Goal: Transaction & Acquisition: Purchase product/service

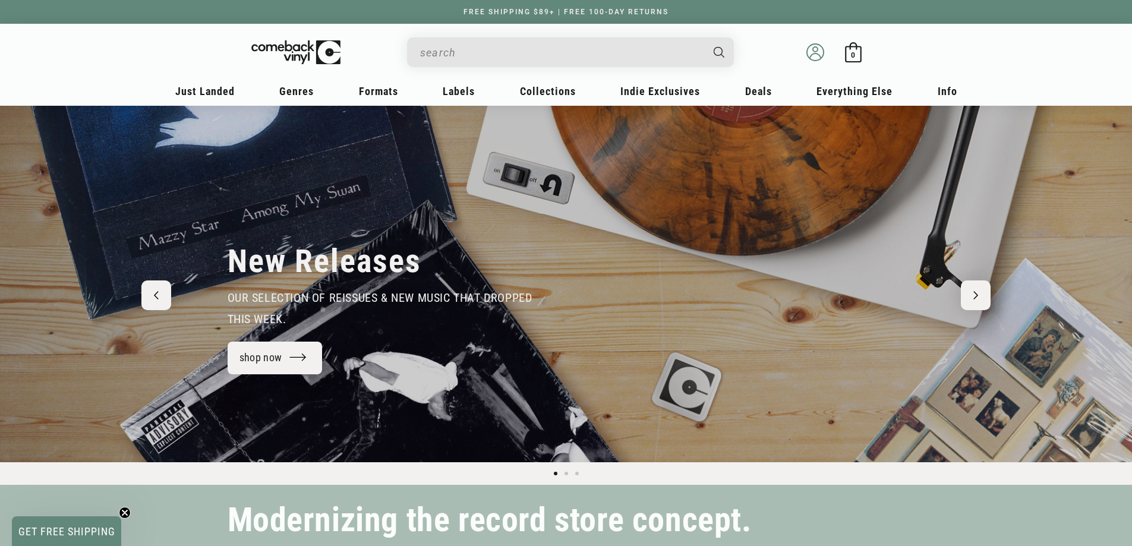
click at [821, 49] on icon at bounding box center [815, 52] width 18 height 18
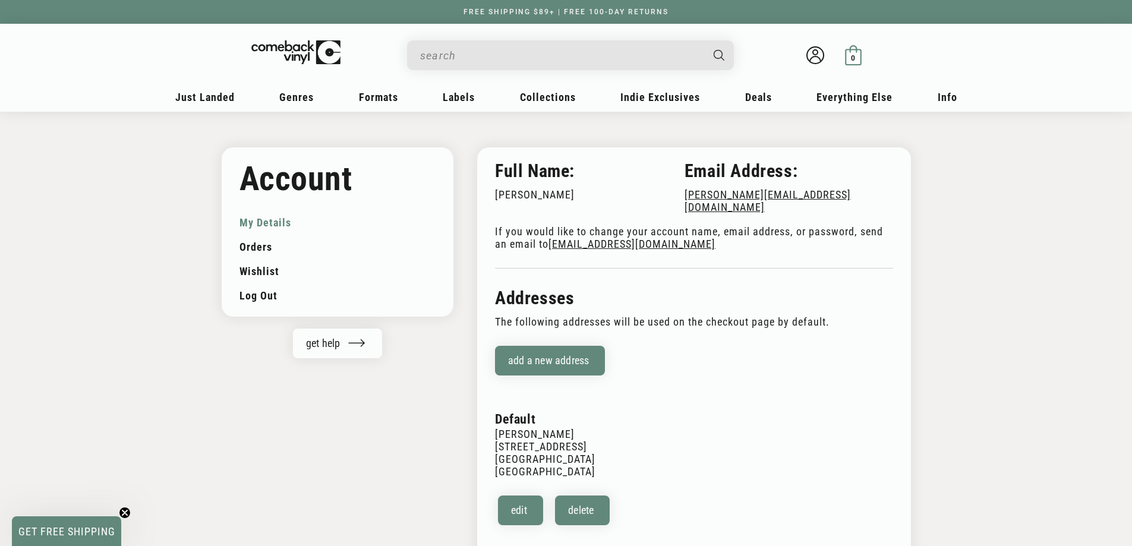
click at [844, 57] on icon at bounding box center [853, 55] width 20 height 20
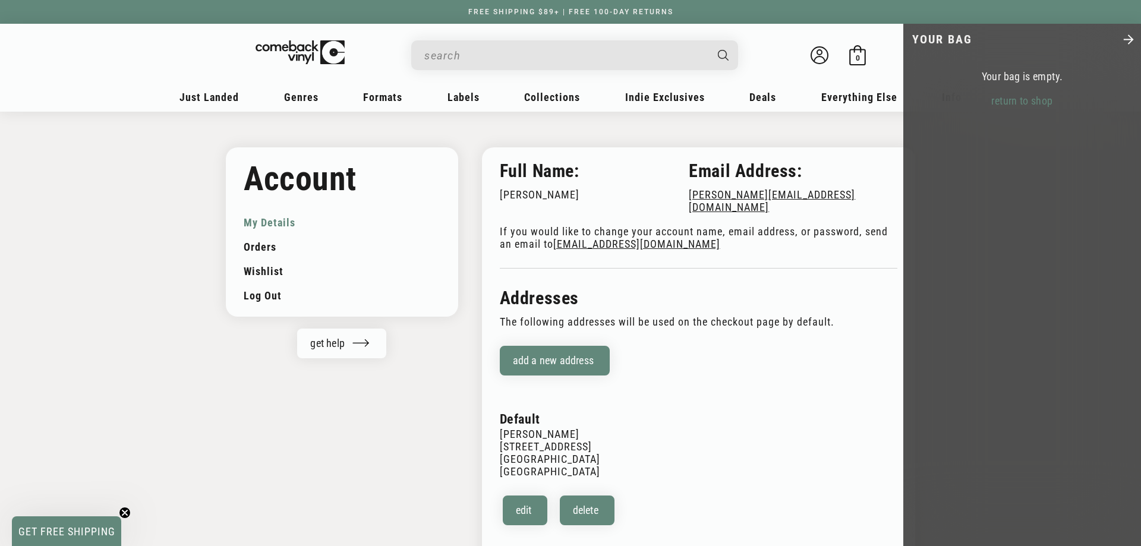
click at [491, 40] on div at bounding box center [570, 273] width 1141 height 546
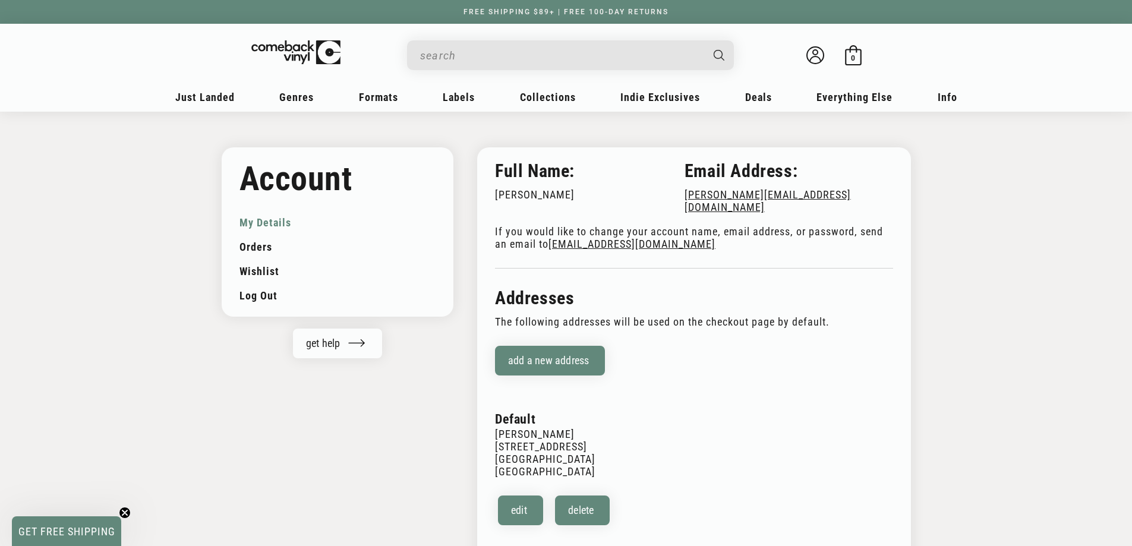
click at [473, 61] on input "When autocomplete results are available use up and down arrows to review and en…" at bounding box center [561, 55] width 282 height 24
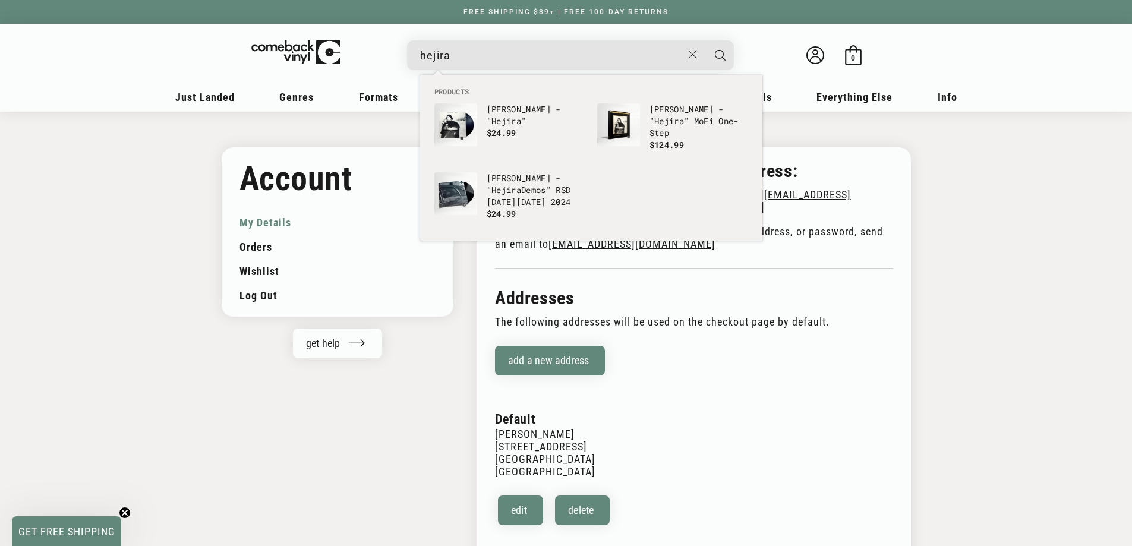
type input "hejira"
click at [705, 40] on button "Search" at bounding box center [720, 55] width 30 height 30
click at [679, 118] on b "Hejira" at bounding box center [669, 120] width 30 height 11
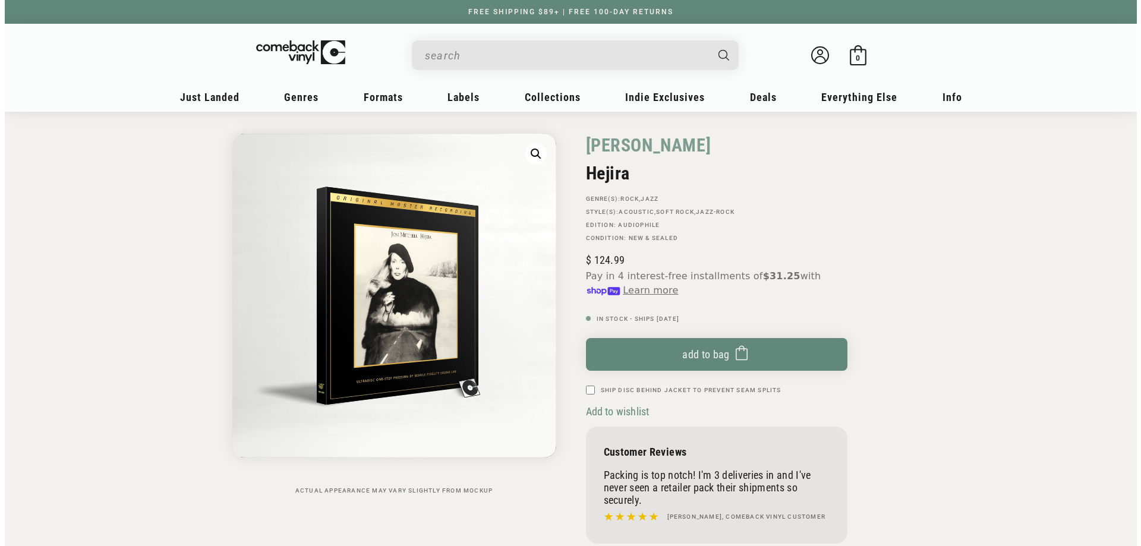
scroll to position [59, 0]
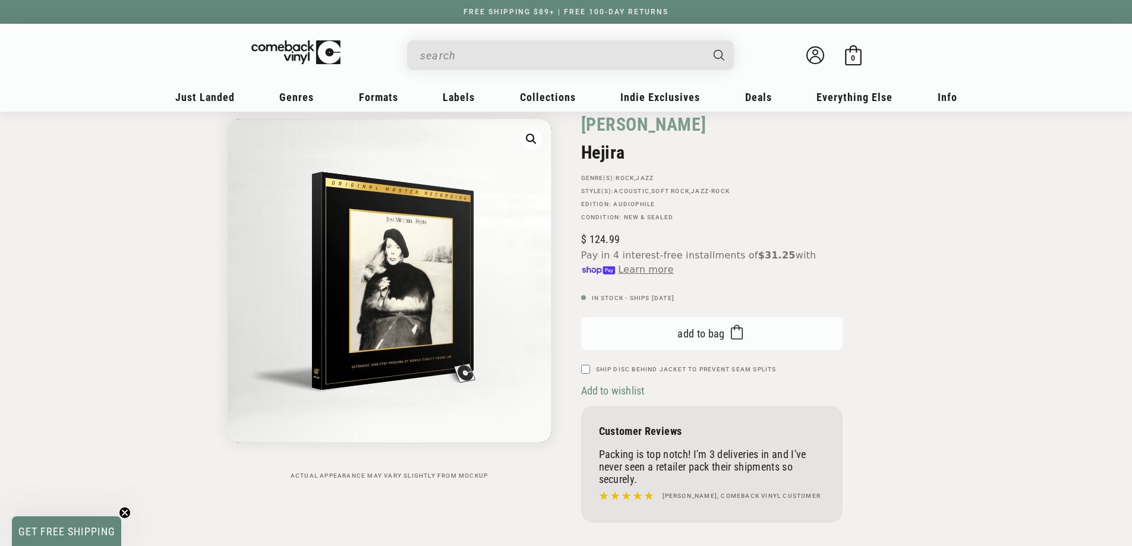
click at [689, 329] on span "Add to bag" at bounding box center [701, 333] width 48 height 12
